Goal: Task Accomplishment & Management: Complete application form

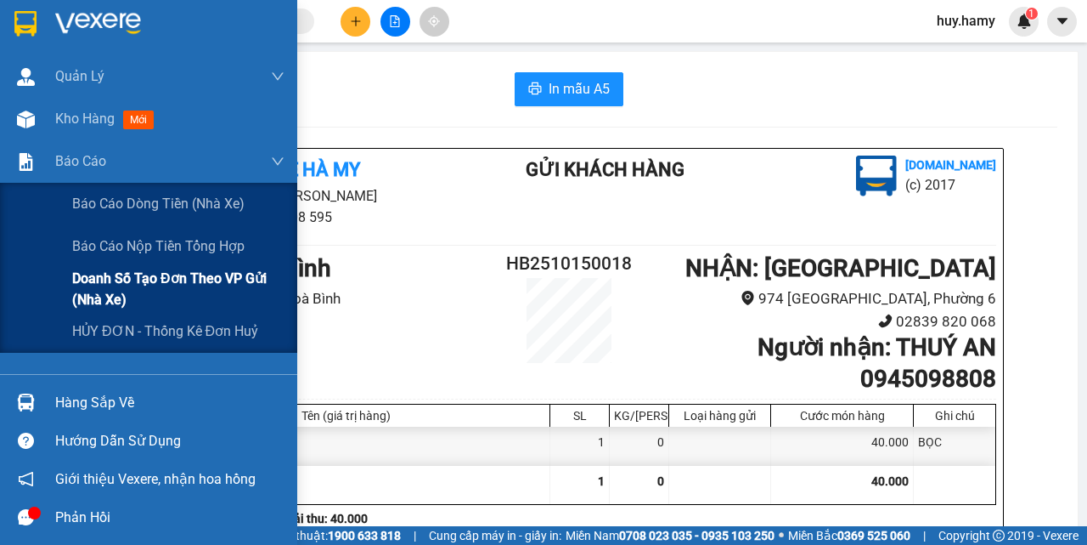
click at [167, 278] on span "Doanh số tạo đơn theo VP gửi (nhà xe)" at bounding box center [178, 289] width 212 height 42
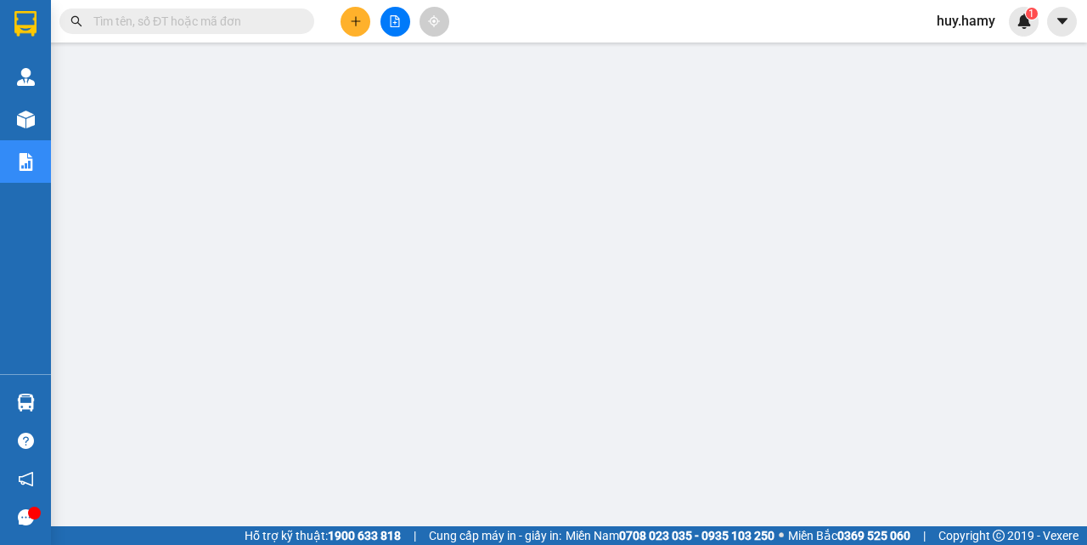
click at [343, 22] on button at bounding box center [356, 22] width 30 height 30
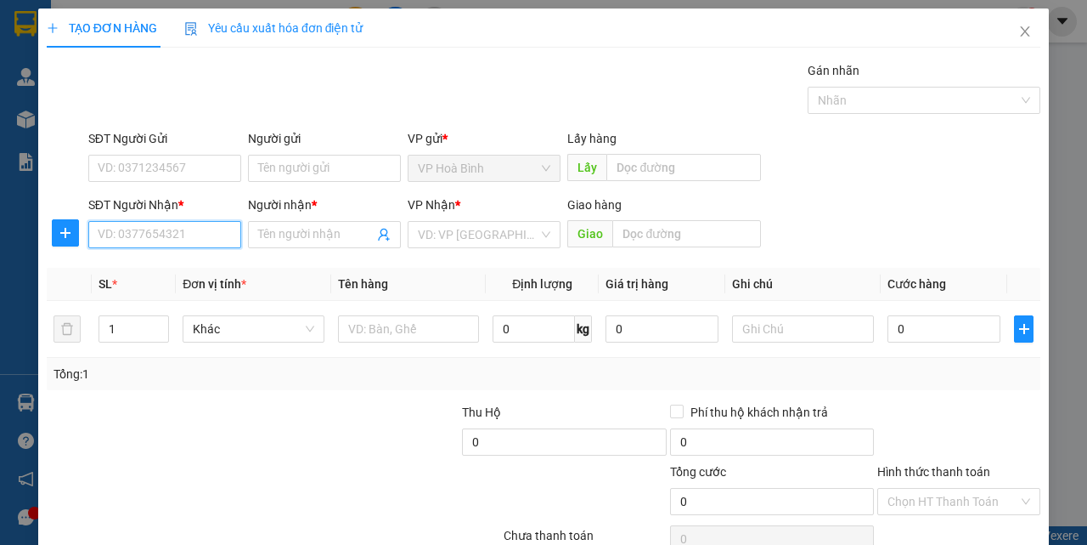
click at [165, 221] on input "SĐT Người Nhận *" at bounding box center [164, 234] width 153 height 27
type input "0912315072"
click at [182, 273] on div "0912315072 - KHANG" at bounding box center [163, 268] width 131 height 19
type input "KHANG"
type input "50.000"
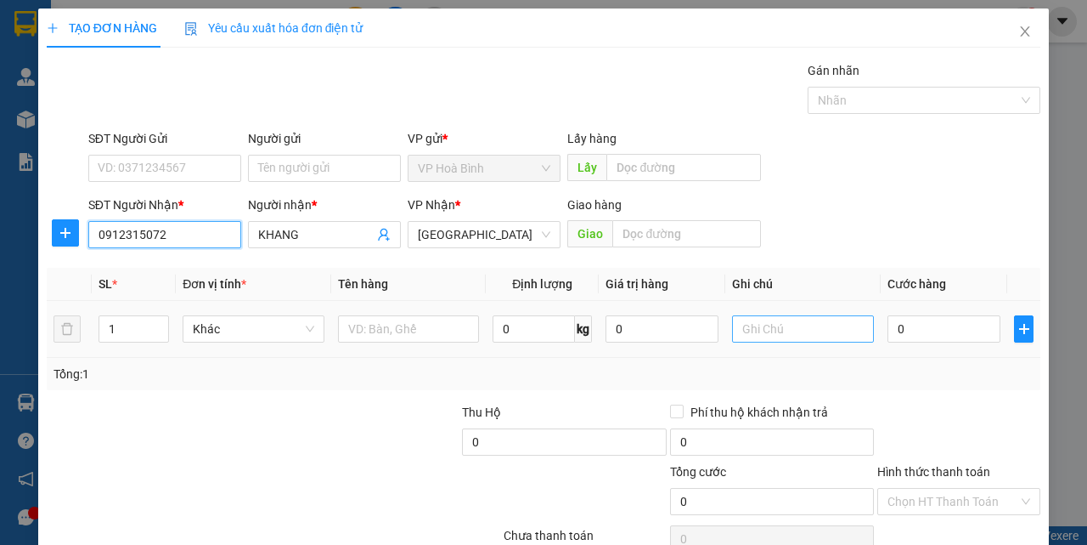
type input "50.000"
type input "0912315072"
click at [760, 330] on input "T" at bounding box center [803, 328] width 142 height 27
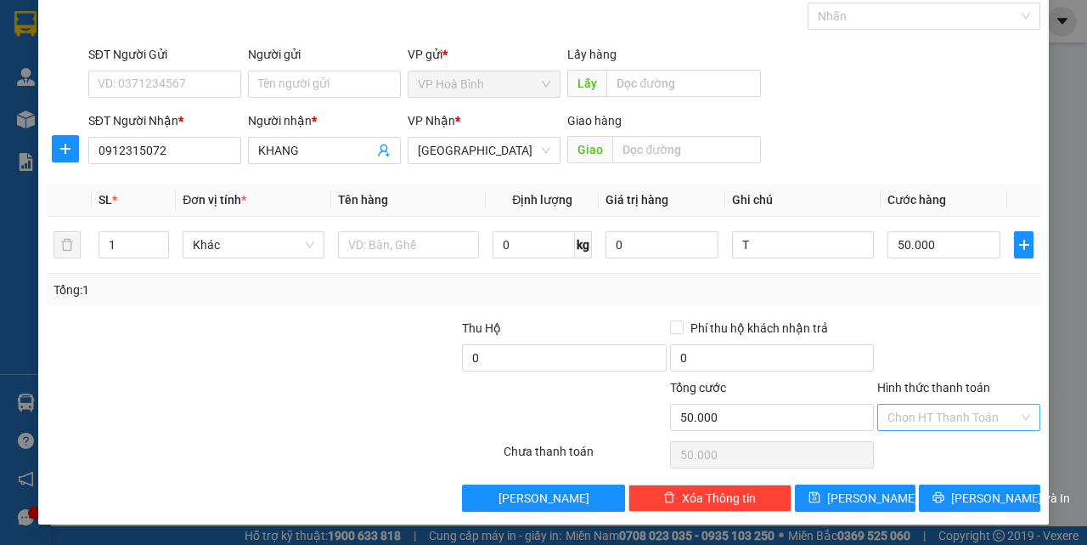
click at [933, 421] on input "Hình thức thanh toán" at bounding box center [953, 416] width 131 height 25
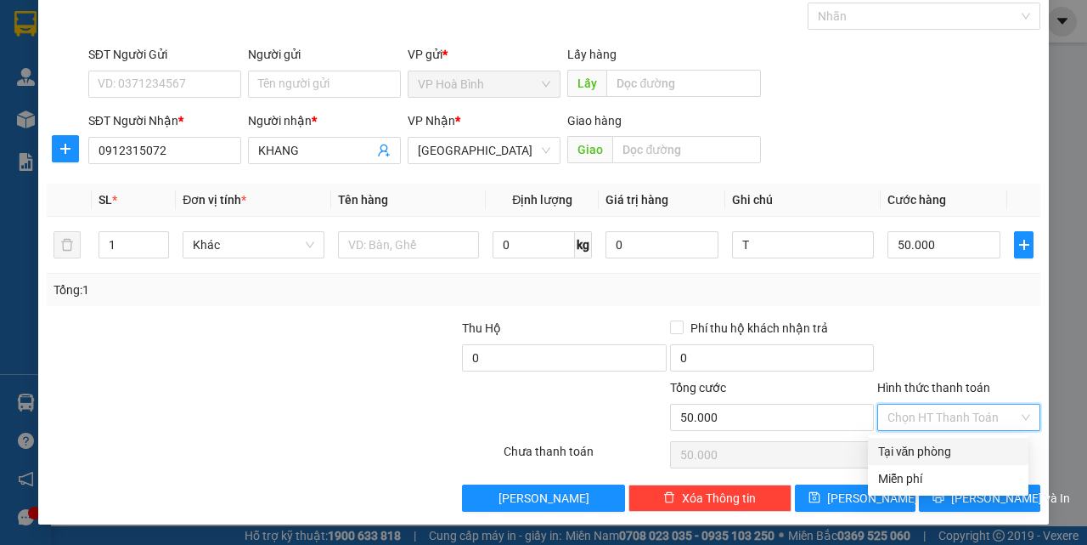
click at [932, 440] on div "Tại văn phòng" at bounding box center [948, 451] width 161 height 27
type input "0"
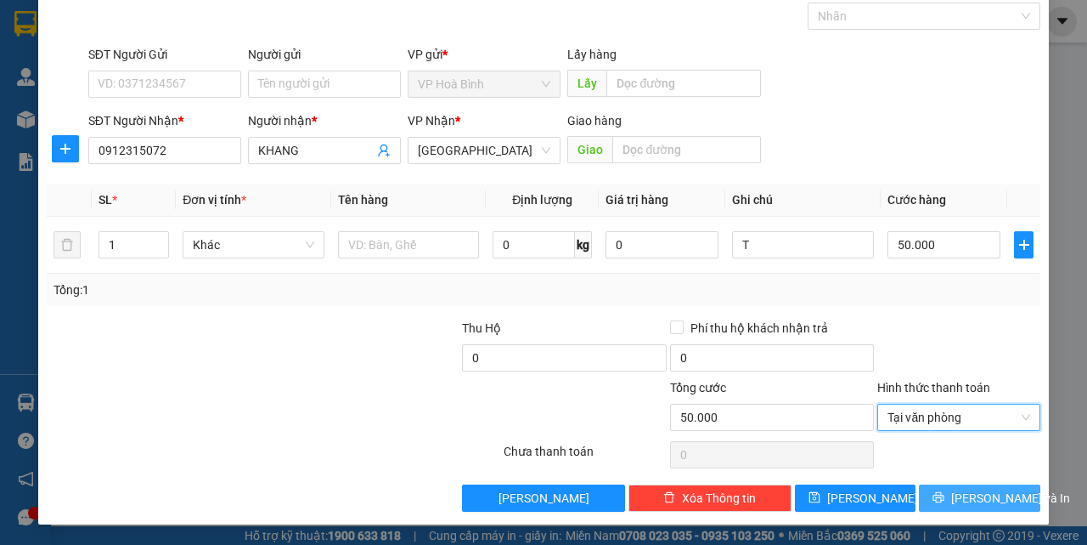
click at [941, 486] on button "[PERSON_NAME] và In" at bounding box center [979, 497] width 121 height 27
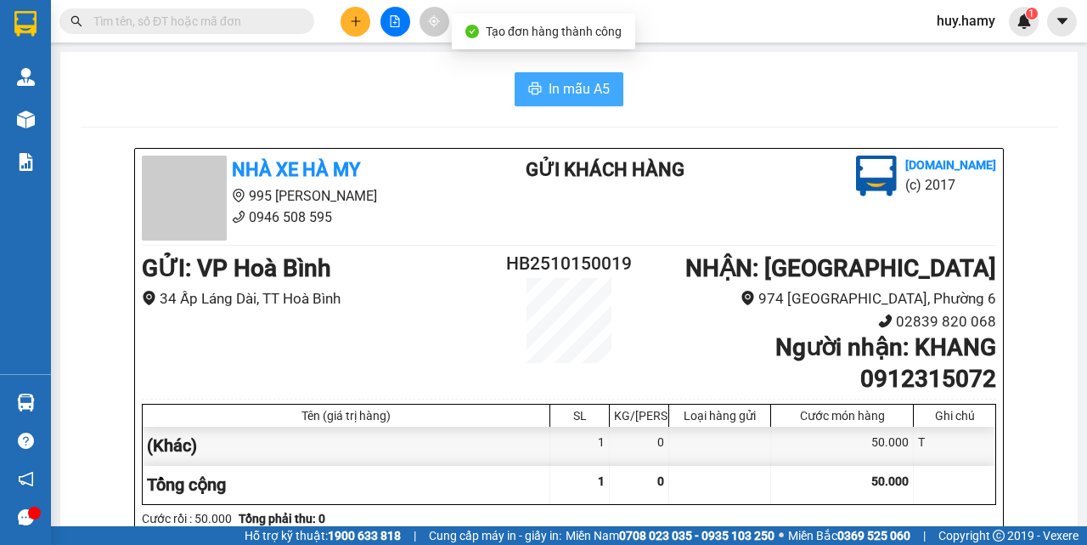
click at [568, 88] on span "In mẫu A5" at bounding box center [579, 88] width 61 height 21
